Goal: Check status

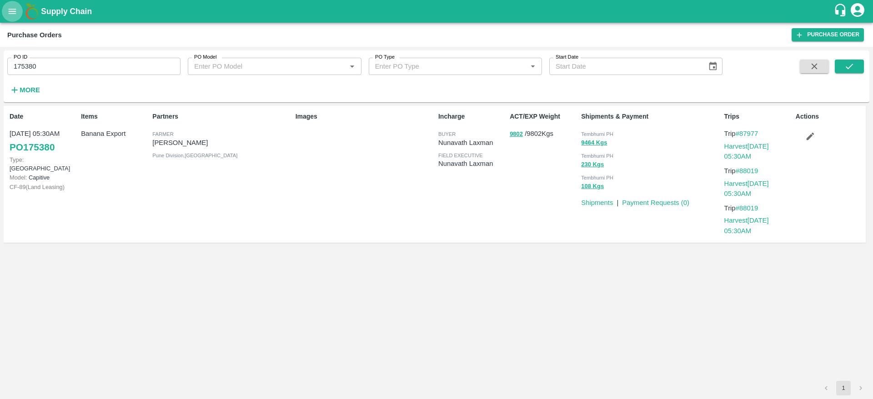
click at [15, 14] on icon "open drawer" at bounding box center [12, 11] width 10 height 10
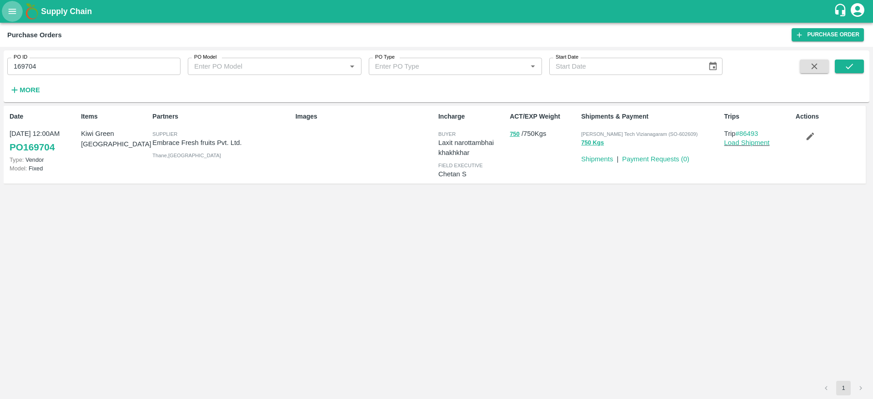
click at [6, 13] on button "open drawer" at bounding box center [12, 11] width 21 height 21
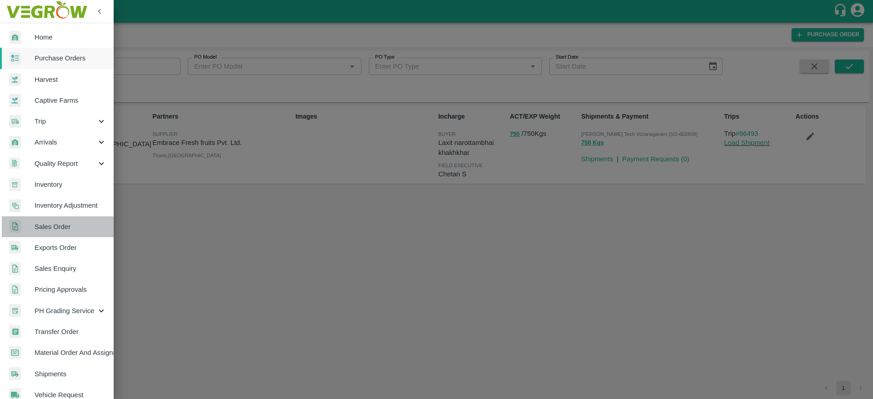
click at [59, 231] on span "Sales Order" at bounding box center [71, 227] width 72 height 10
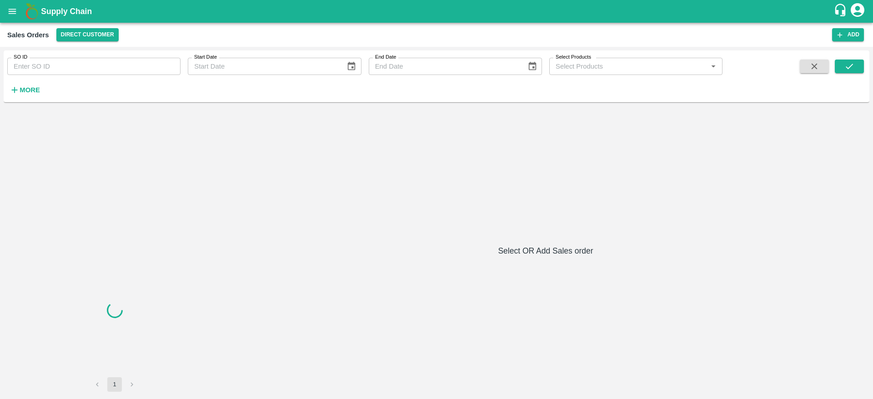
click at [143, 74] on input "SO ID" at bounding box center [93, 66] width 173 height 17
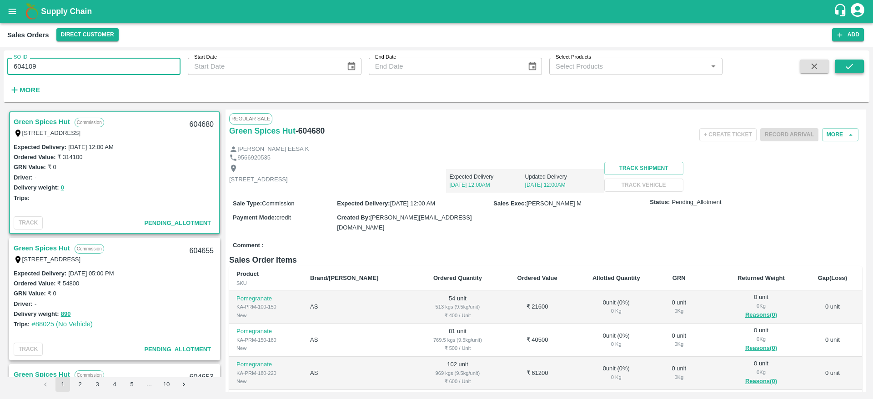
type input "604109"
click at [852, 63] on icon "submit" at bounding box center [850, 66] width 10 height 10
